Goal: Check status: Check status

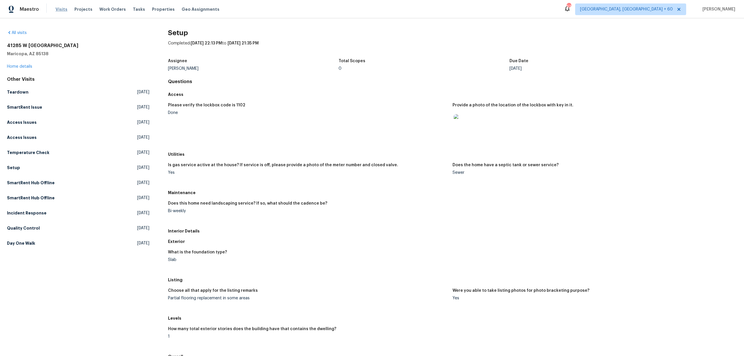
click at [59, 10] on span "Visits" at bounding box center [62, 9] width 12 height 6
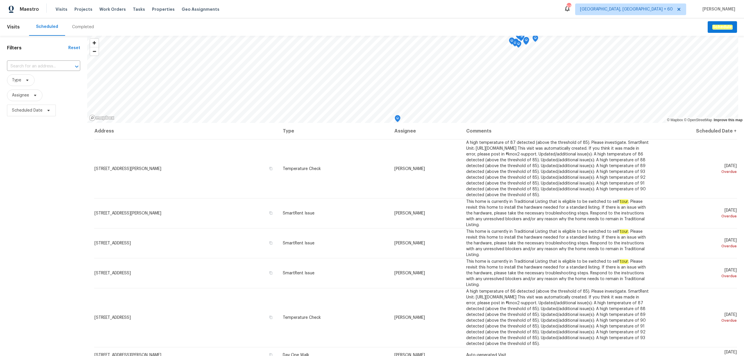
click at [77, 27] on div "Completed" at bounding box center [83, 27] width 22 height 6
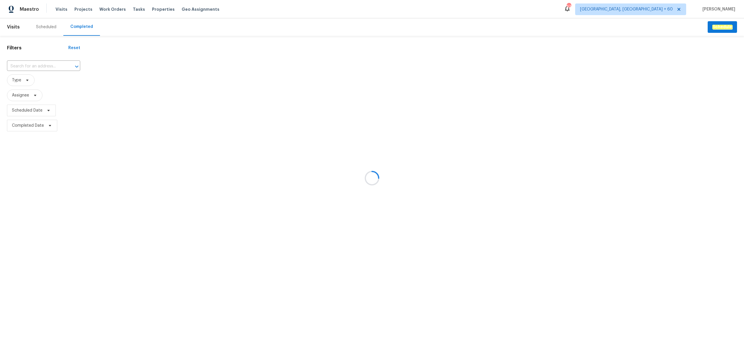
click at [26, 64] on div at bounding box center [372, 178] width 744 height 356
click at [16, 65] on div at bounding box center [372, 178] width 744 height 356
click at [11, 65] on div at bounding box center [372, 178] width 744 height 356
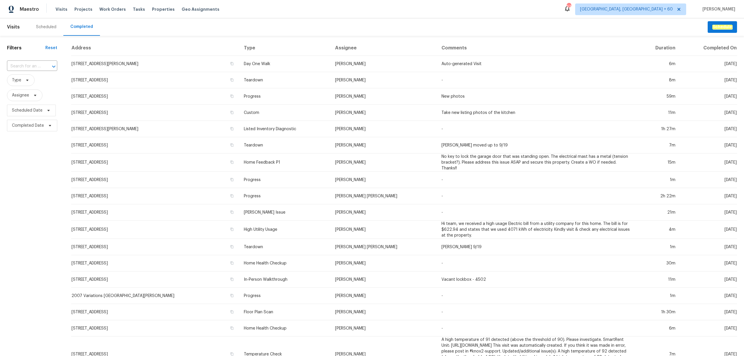
click at [11, 65] on input "text" at bounding box center [24, 66] width 34 height 9
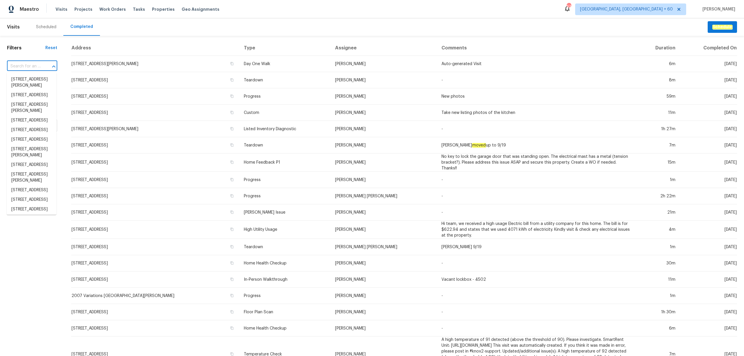
paste input "[STREET_ADDRESS]"
type input "[STREET_ADDRESS]"
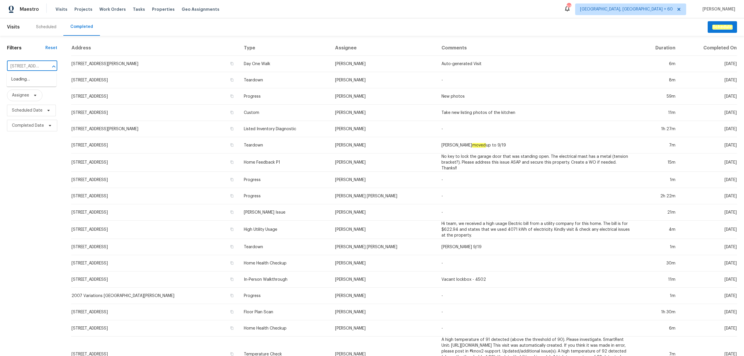
scroll to position [0, 50]
click at [34, 84] on li "[STREET_ADDRESS]" at bounding box center [32, 80] width 50 height 10
